Goal: Information Seeking & Learning: Learn about a topic

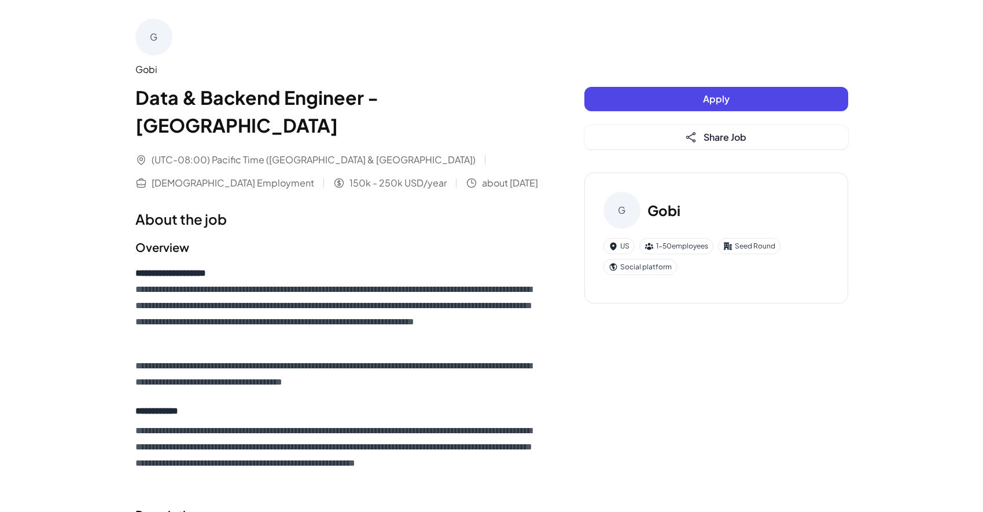
click at [745, 247] on div "Seed Round" at bounding box center [749, 246] width 62 height 16
click at [161, 32] on div "G" at bounding box center [153, 37] width 37 height 37
click at [150, 72] on div "Gobi" at bounding box center [336, 69] width 403 height 14
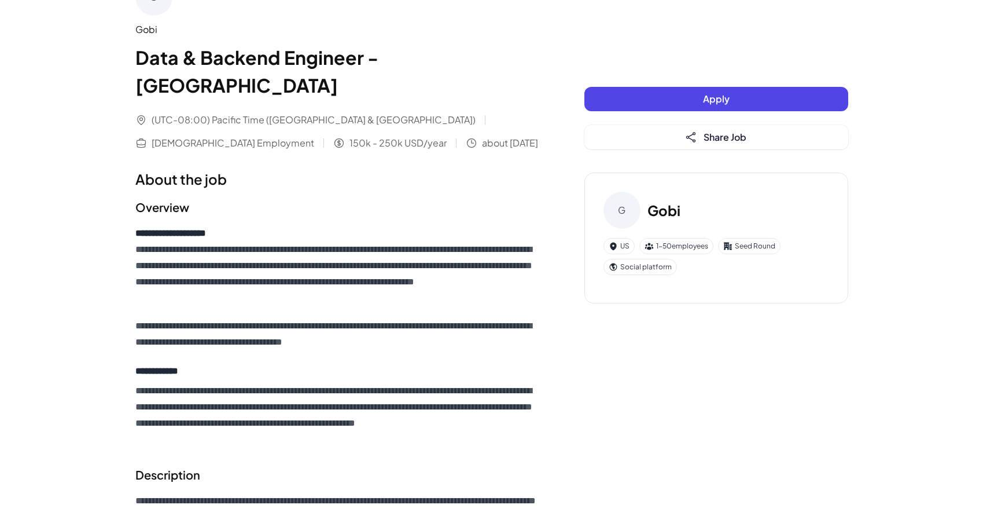
scroll to position [34, 0]
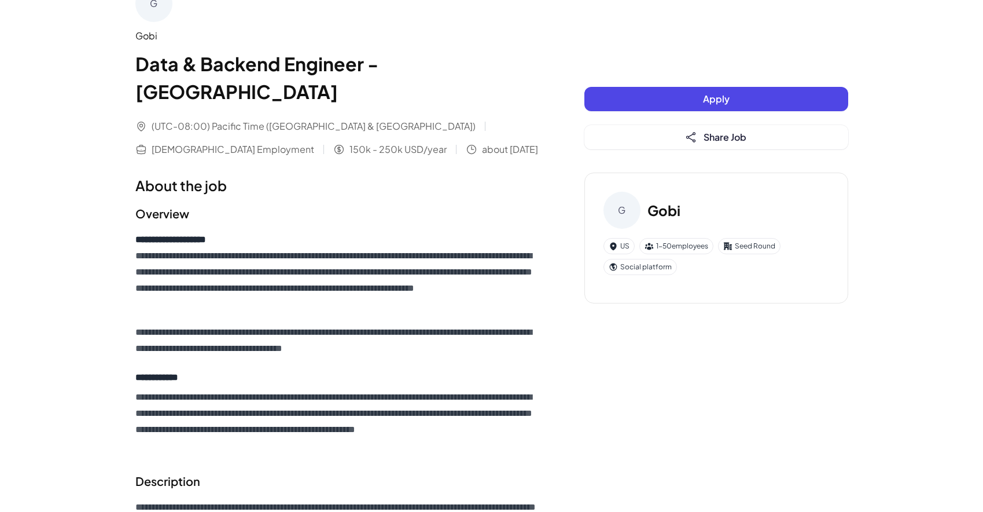
click at [146, 34] on div "Gobi" at bounding box center [336, 36] width 403 height 14
copy div "Gobi"
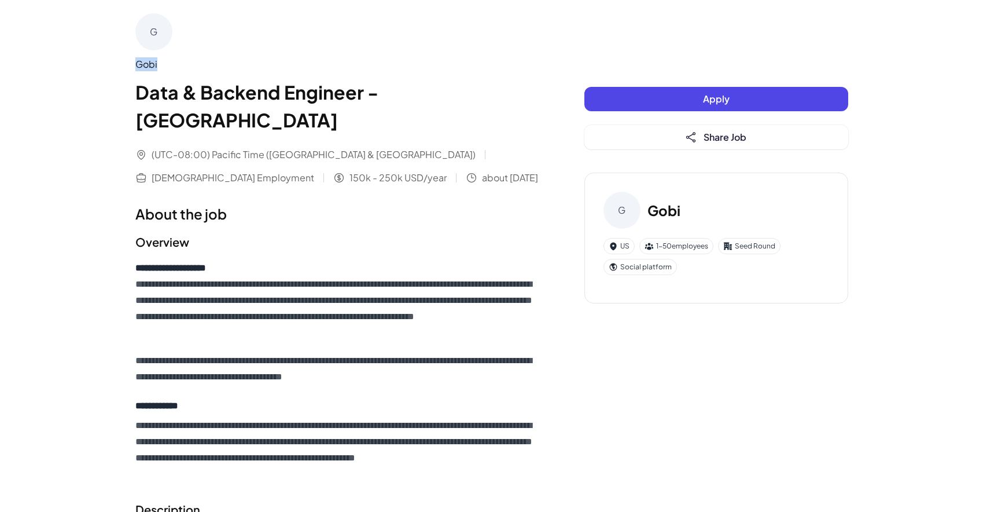
scroll to position [0, 0]
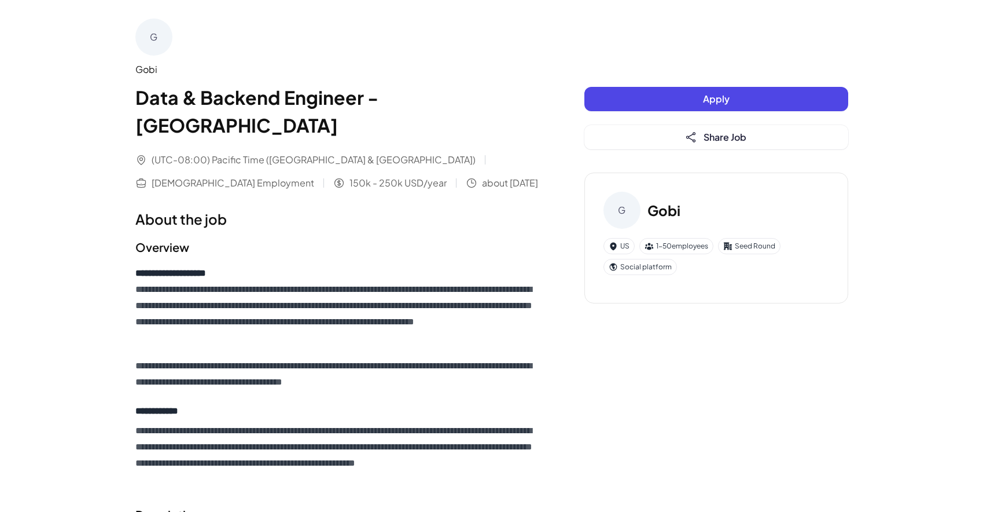
click at [662, 208] on h3 "Gobi" at bounding box center [664, 210] width 33 height 21
click at [621, 208] on div "G" at bounding box center [622, 210] width 37 height 37
click at [667, 207] on h3 "Gobi" at bounding box center [664, 210] width 33 height 21
click at [144, 75] on div "Gobi" at bounding box center [336, 69] width 403 height 14
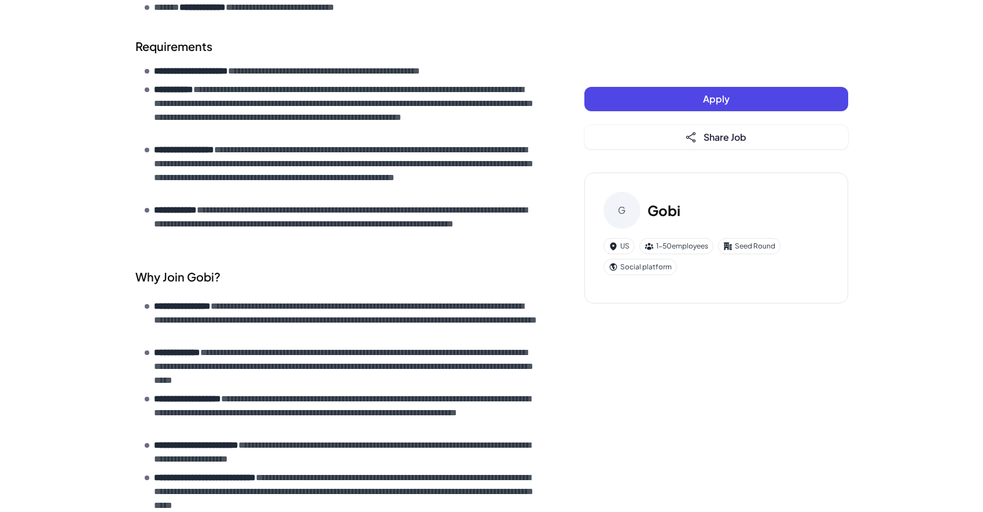
scroll to position [453, 0]
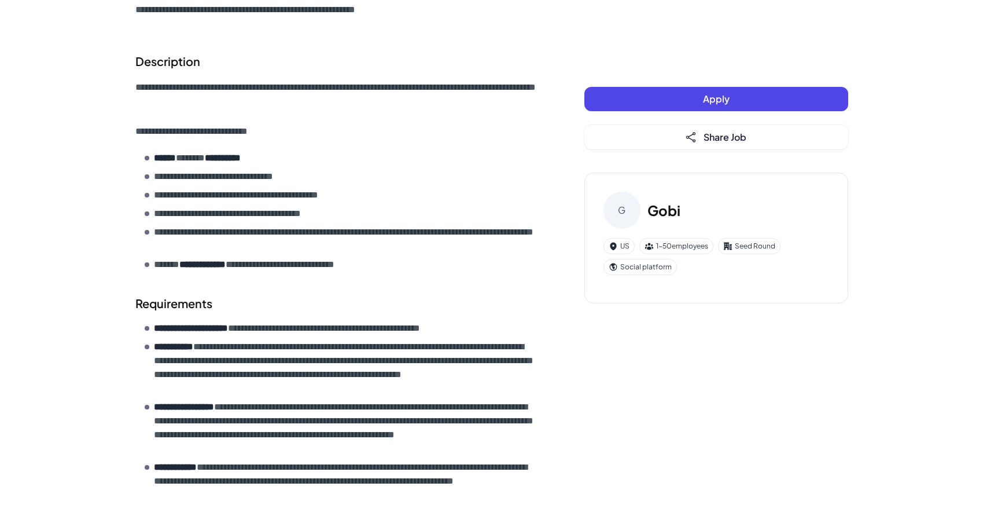
click at [635, 264] on div "Social platform" at bounding box center [640, 267] width 73 height 16
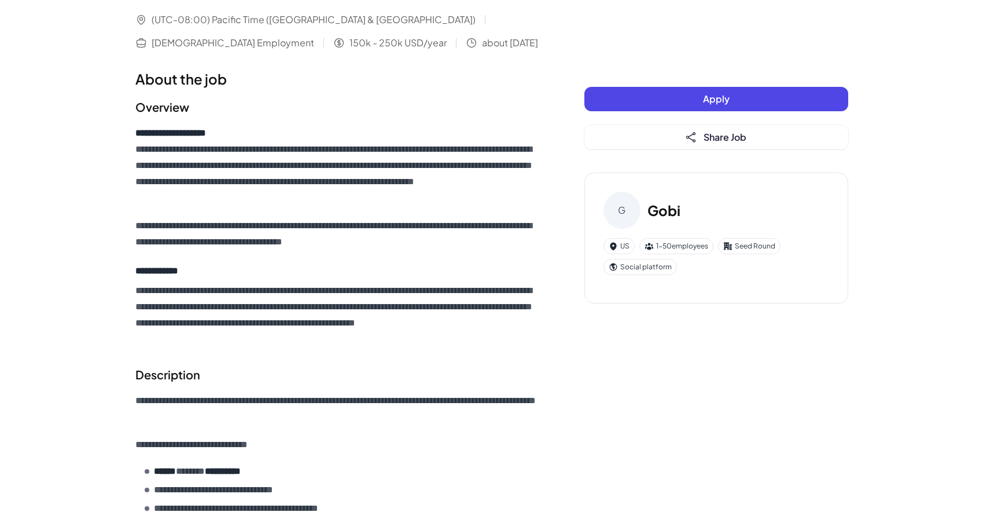
scroll to position [0, 0]
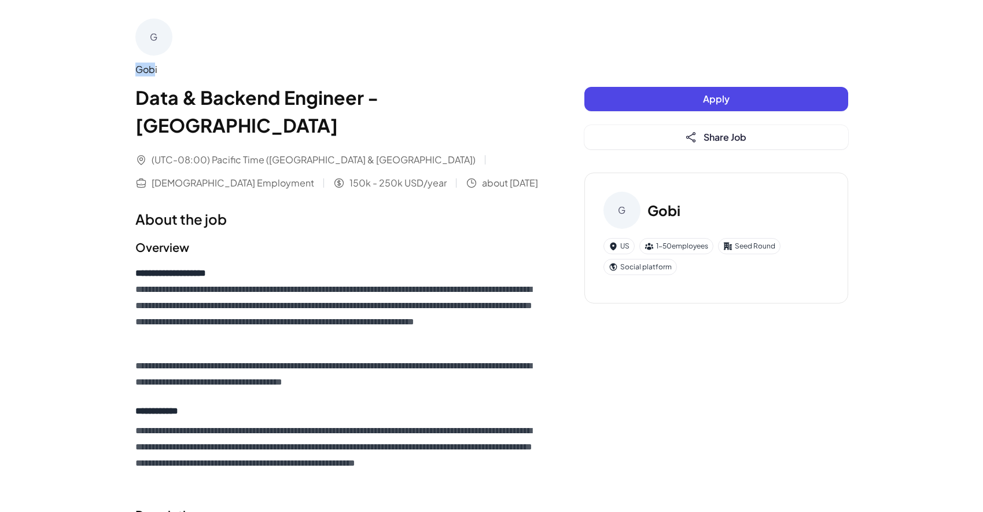
drag, startPoint x: 156, startPoint y: 69, endPoint x: 132, endPoint y: 69, distance: 23.7
drag, startPoint x: 166, startPoint y: 72, endPoint x: 98, endPoint y: 71, distance: 67.7
copy div "Gobi"
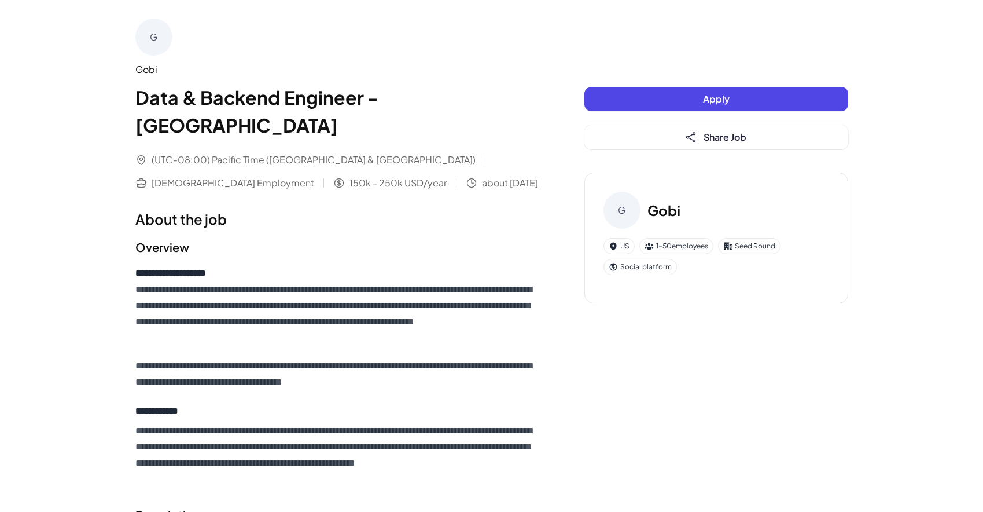
click at [447, 277] on p "**********" at bounding box center [336, 305] width 403 height 81
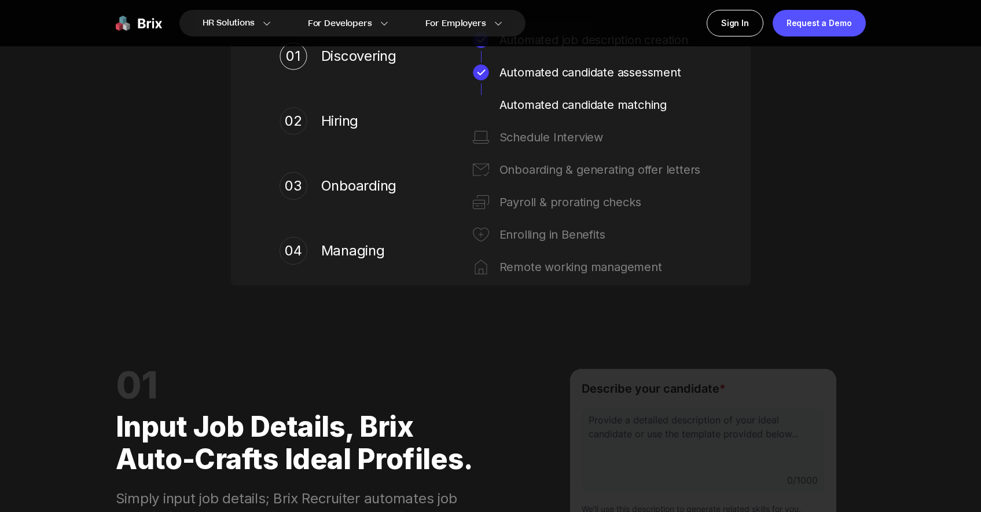
scroll to position [746, 0]
